Goal: Task Accomplishment & Management: Use online tool/utility

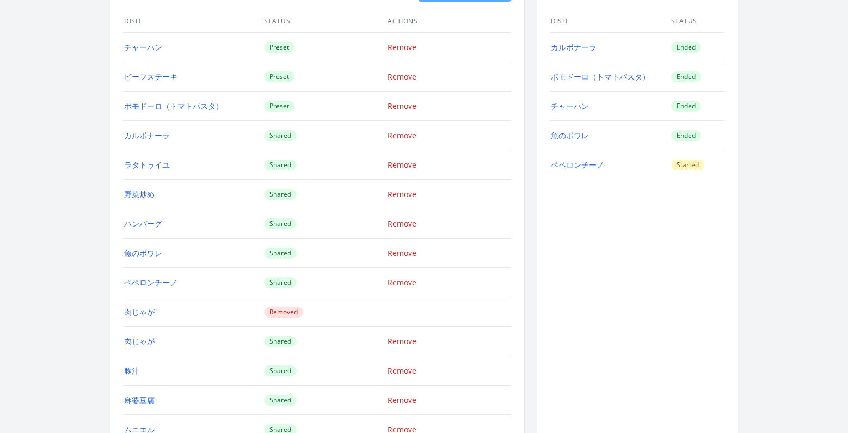
scroll to position [1118, 0]
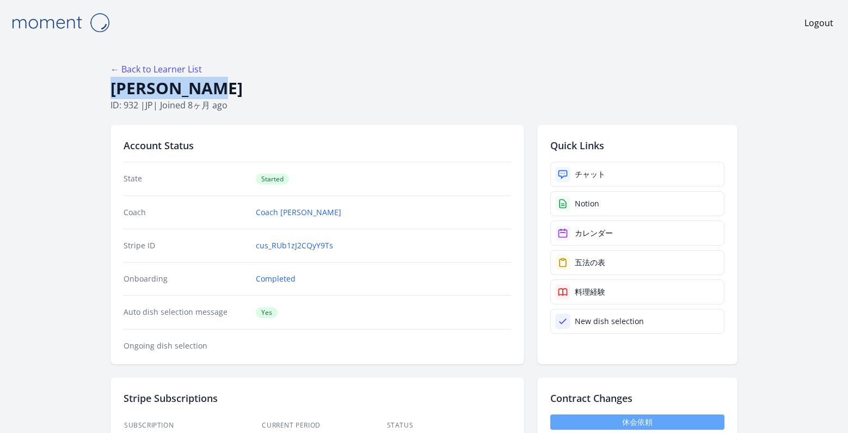
drag, startPoint x: 214, startPoint y: 84, endPoint x: 112, endPoint y: 90, distance: 102.6
click at [112, 90] on h1 "[PERSON_NAME]" at bounding box center [424, 88] width 627 height 21
copy h1 "Ayaka Fujii"
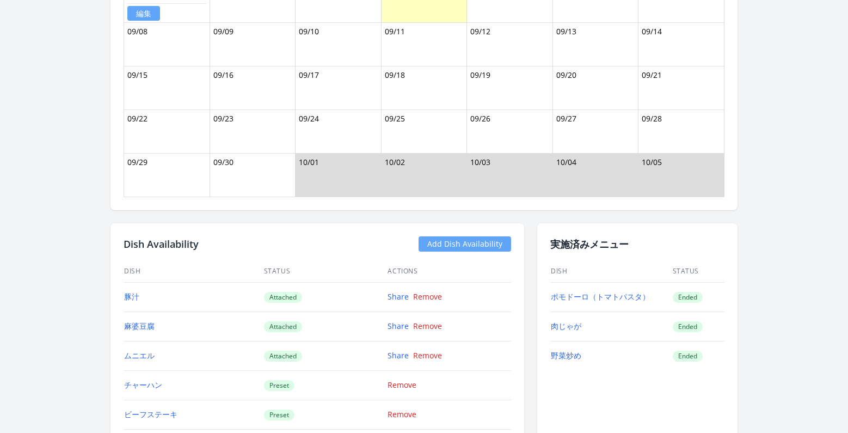
scroll to position [1093, 0]
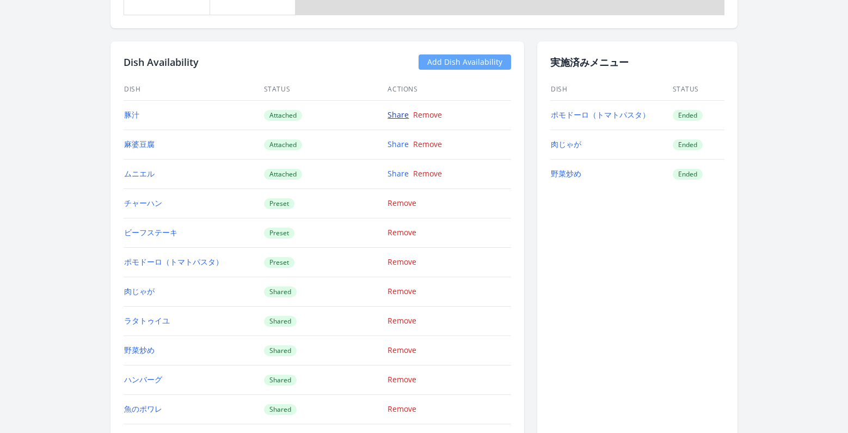
click at [394, 115] on link "Share" at bounding box center [398, 114] width 21 height 10
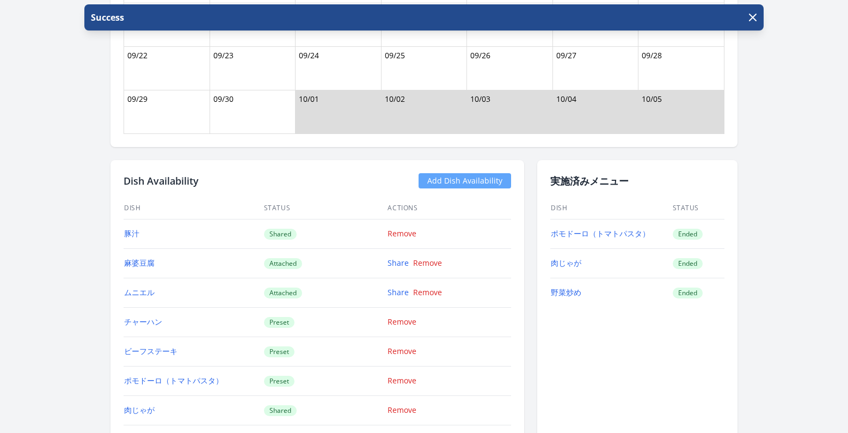
scroll to position [1100, 0]
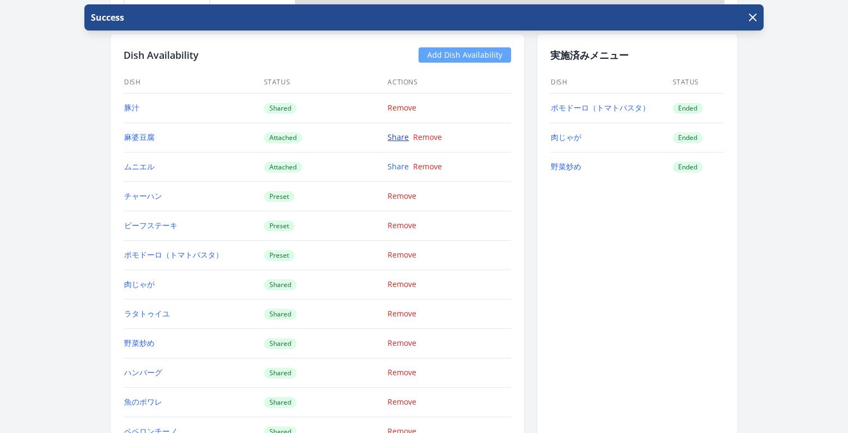
click at [401, 139] on link "Share" at bounding box center [398, 137] width 21 height 10
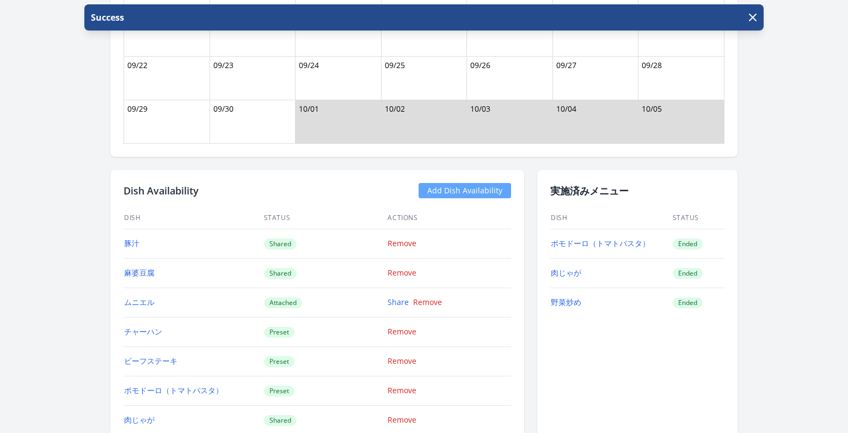
scroll to position [962, 0]
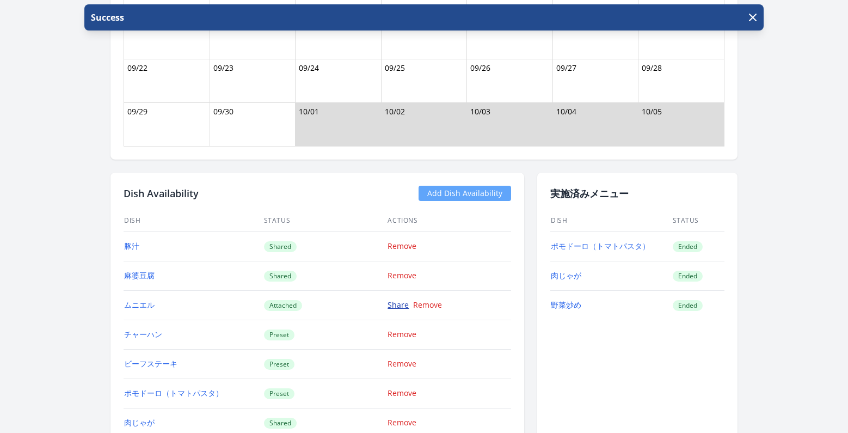
click at [400, 306] on link "Share" at bounding box center [398, 305] width 21 height 10
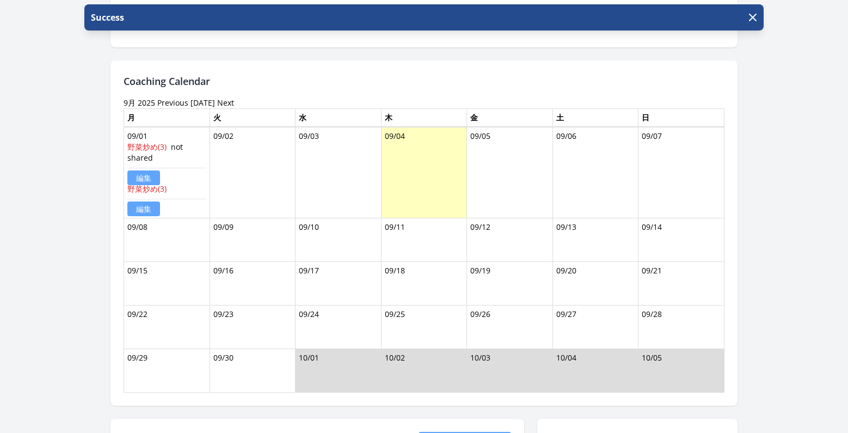
scroll to position [947, 0]
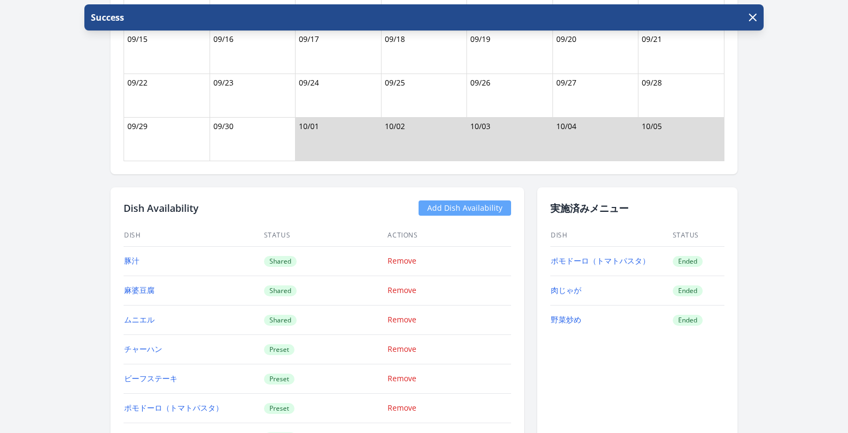
click at [467, 209] on link "Add Dish Availability" at bounding box center [465, 207] width 93 height 15
click at [480, 205] on link "Add Dish Availability" at bounding box center [465, 207] width 93 height 15
click at [448, 211] on link "Add Dish Availability" at bounding box center [465, 207] width 93 height 15
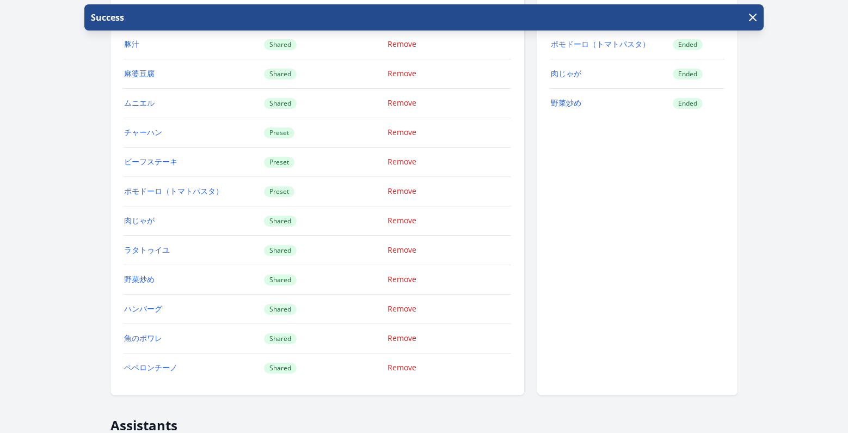
scroll to position [1169, 0]
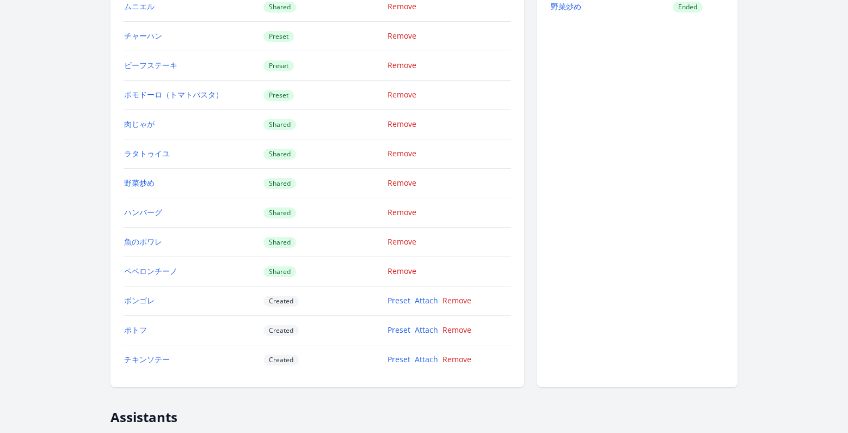
scroll to position [1286, 0]
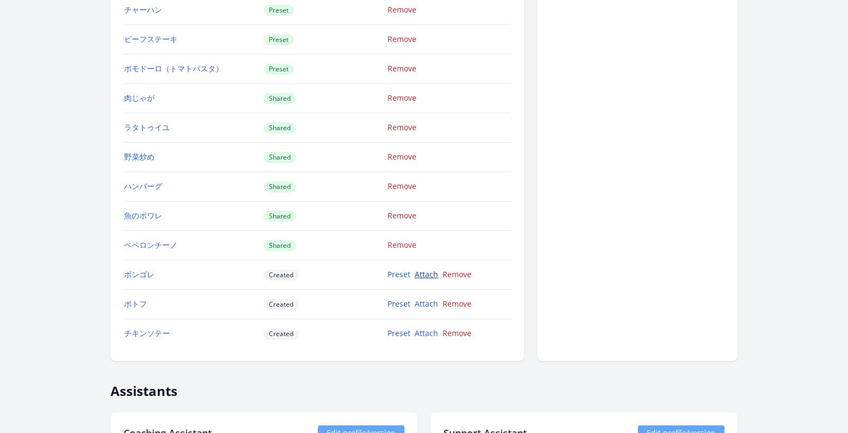
click at [431, 277] on link "Attach" at bounding box center [426, 274] width 23 height 10
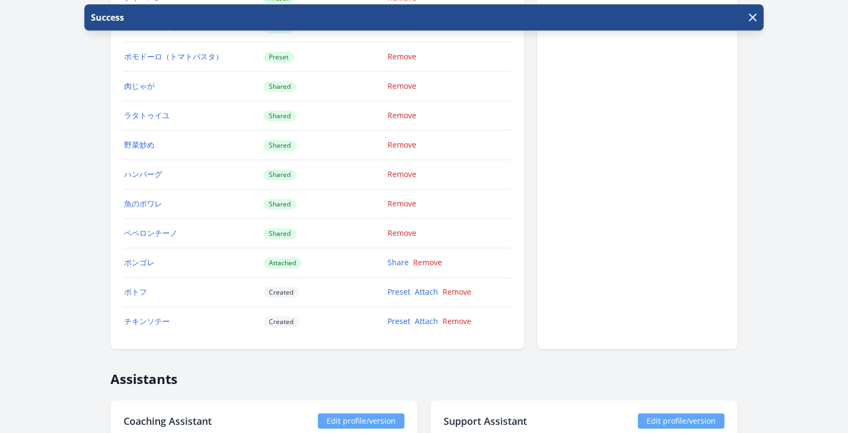
scroll to position [1420, 0]
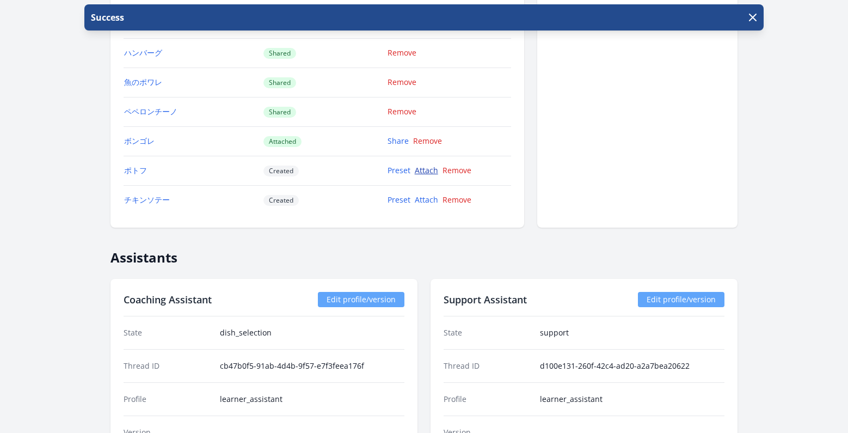
click at [431, 172] on link "Attach" at bounding box center [426, 170] width 23 height 10
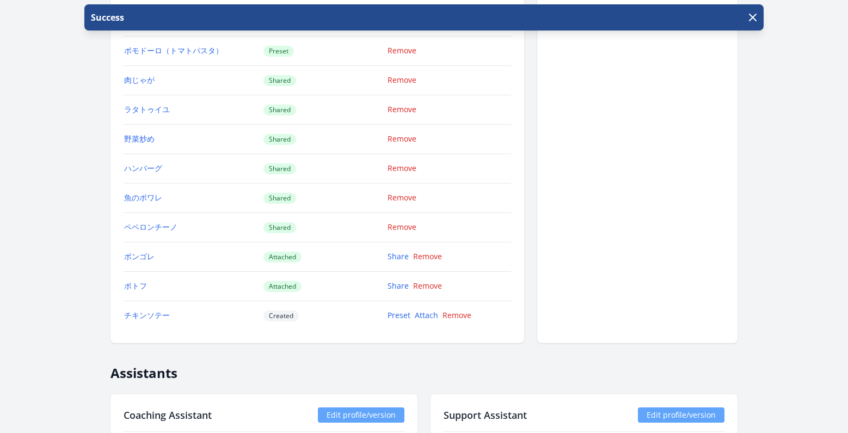
scroll to position [1385, 0]
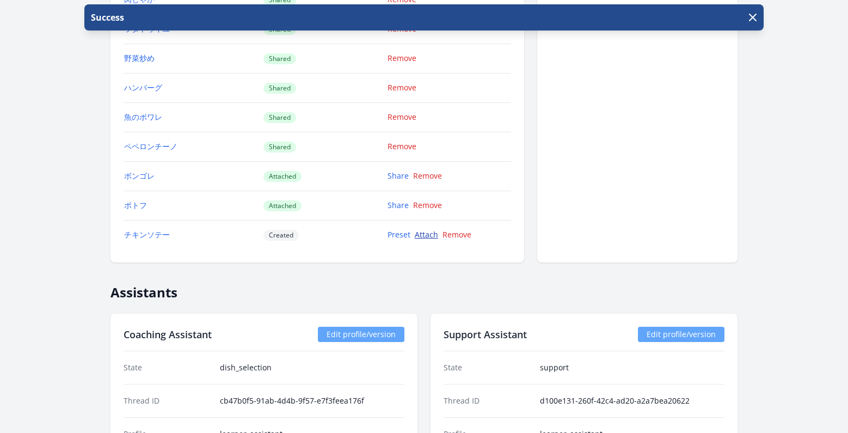
click at [429, 236] on link "Attach" at bounding box center [426, 234] width 23 height 10
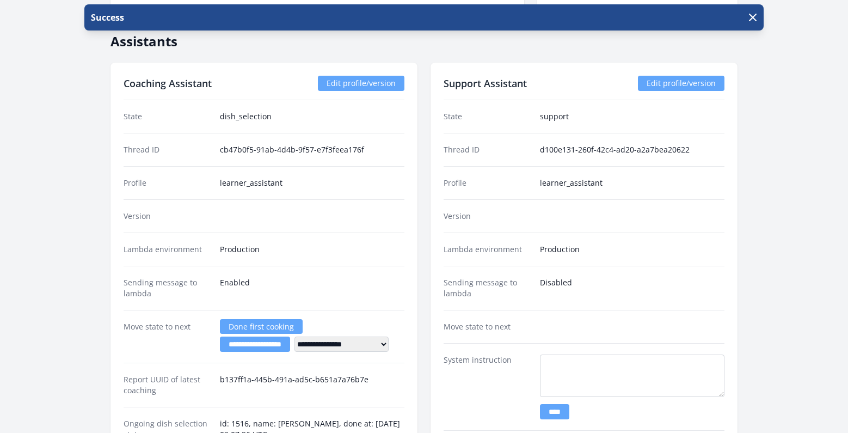
scroll to position [1757, 0]
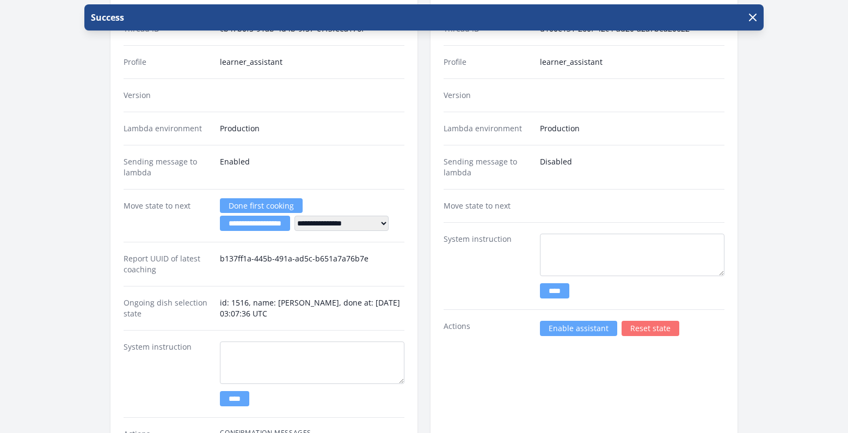
click at [597, 323] on link "Enable assistant" at bounding box center [578, 328] width 77 height 15
